Goal: Navigation & Orientation: Find specific page/section

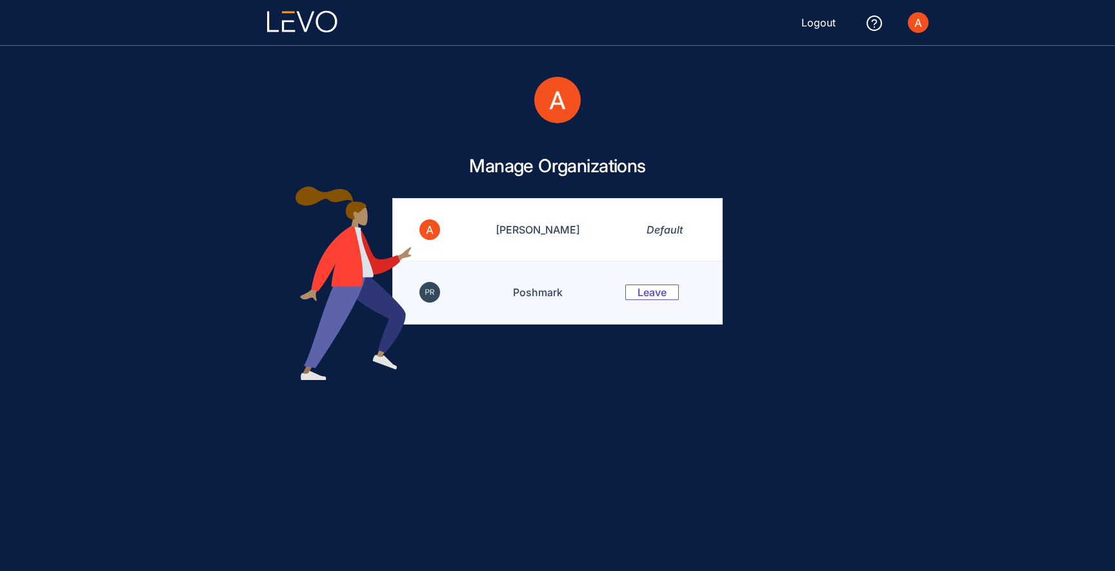
click at [523, 294] on td "Poshmark" at bounding box center [530, 292] width 159 height 63
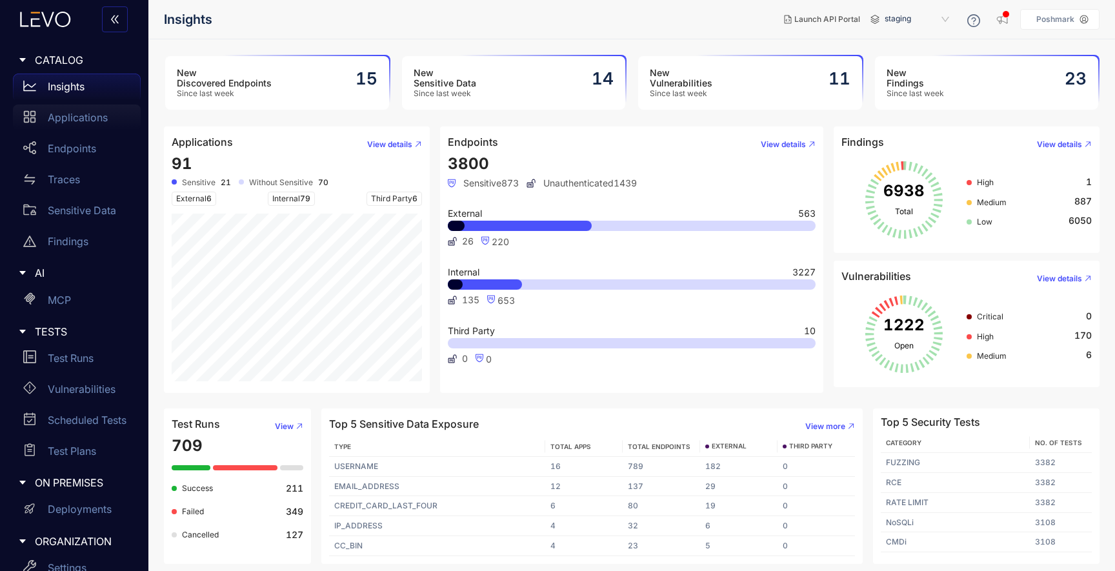
click at [81, 121] on p "Applications" at bounding box center [78, 118] width 60 height 12
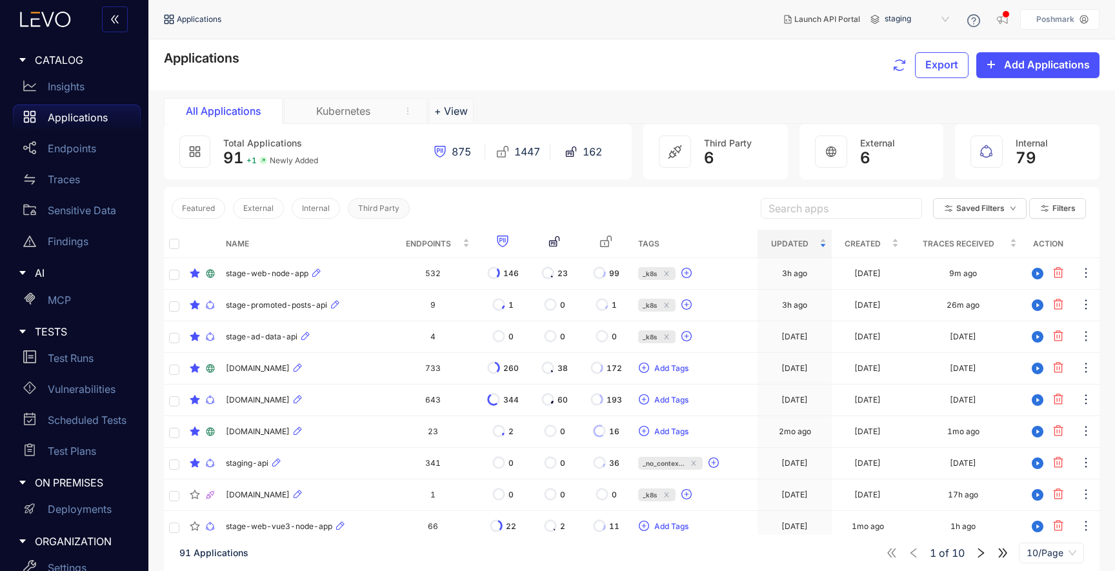
click at [366, 210] on span "Third Party" at bounding box center [378, 208] width 41 height 9
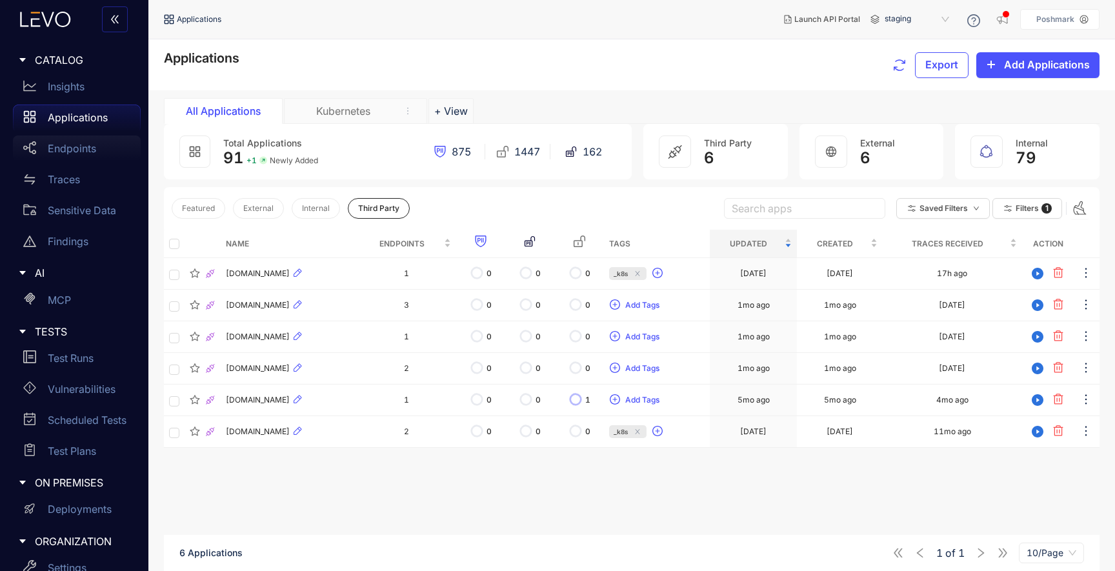
click at [79, 148] on p "Endpoints" at bounding box center [72, 149] width 48 height 12
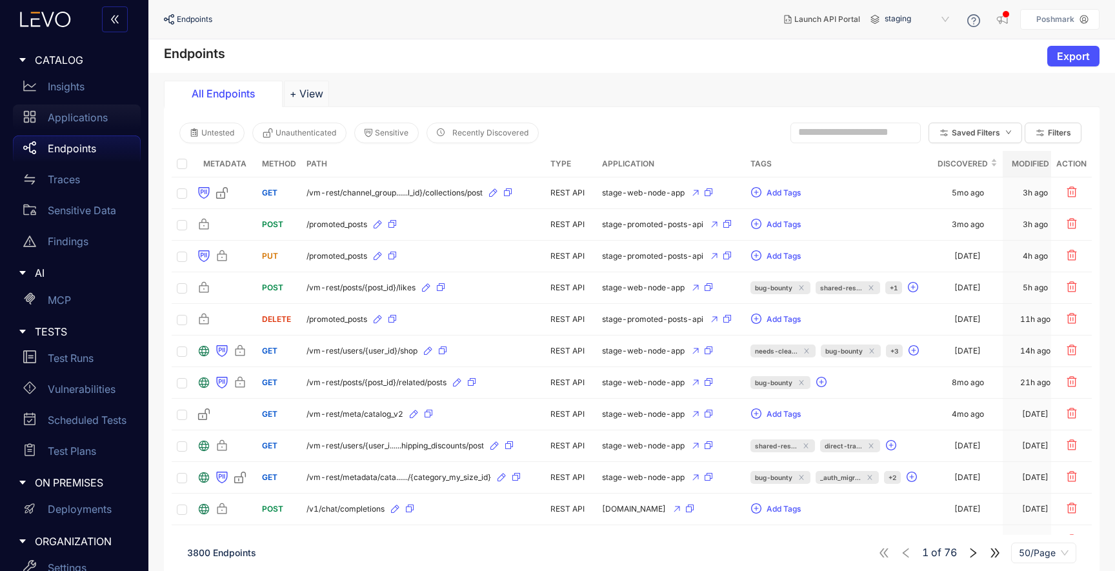
click at [101, 127] on div "Applications" at bounding box center [77, 118] width 128 height 26
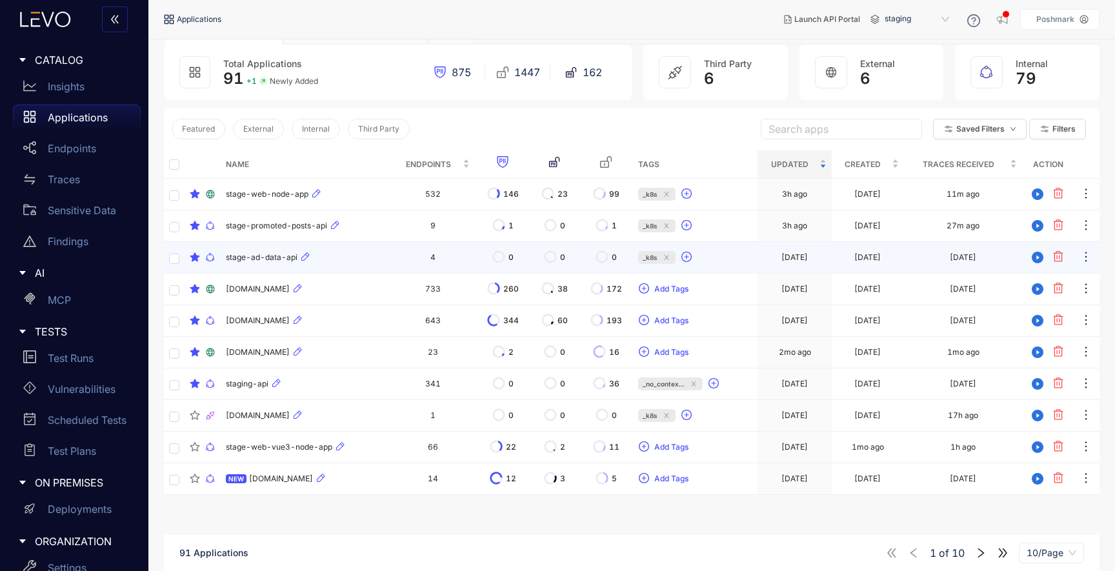
scroll to position [92, 0]
